Goal: Transaction & Acquisition: Purchase product/service

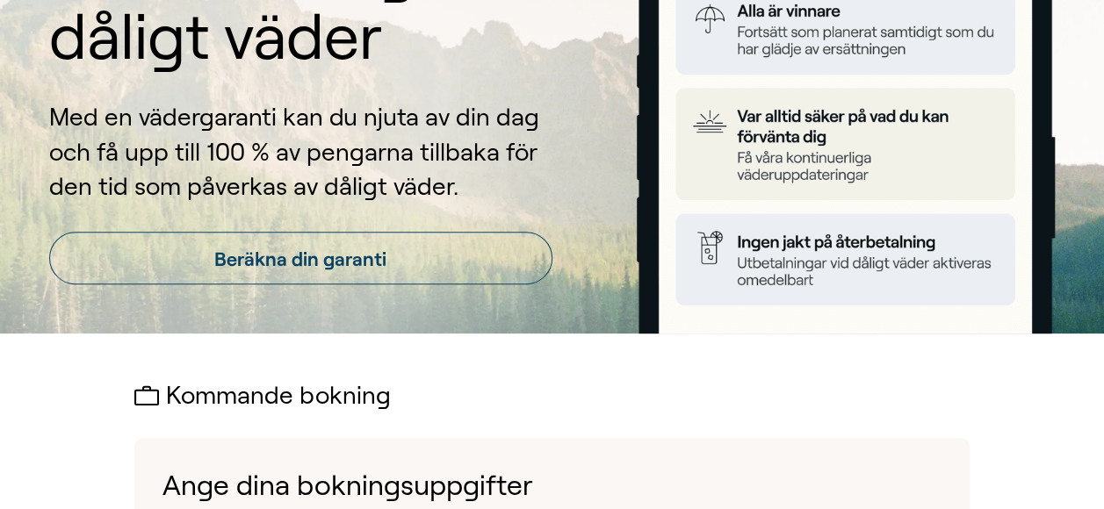
scroll to position [176, 0]
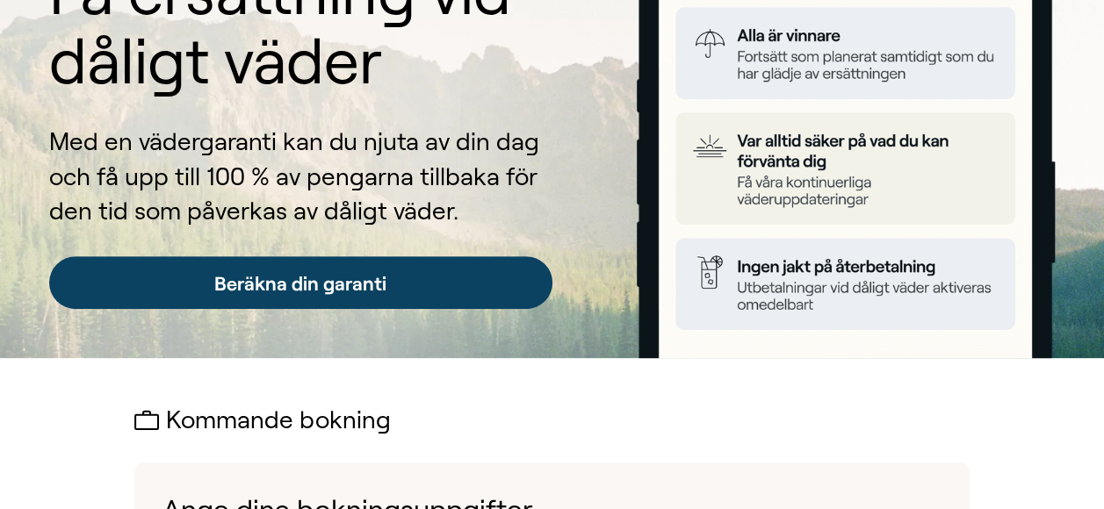
click at [351, 284] on link "Beräkna din garanti" at bounding box center [300, 282] width 503 height 53
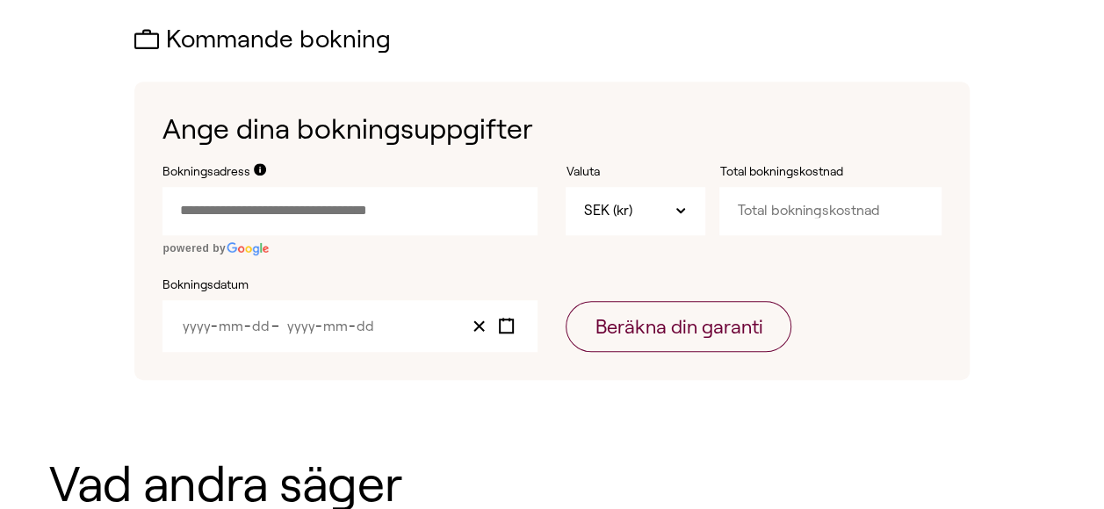
scroll to position [583, 0]
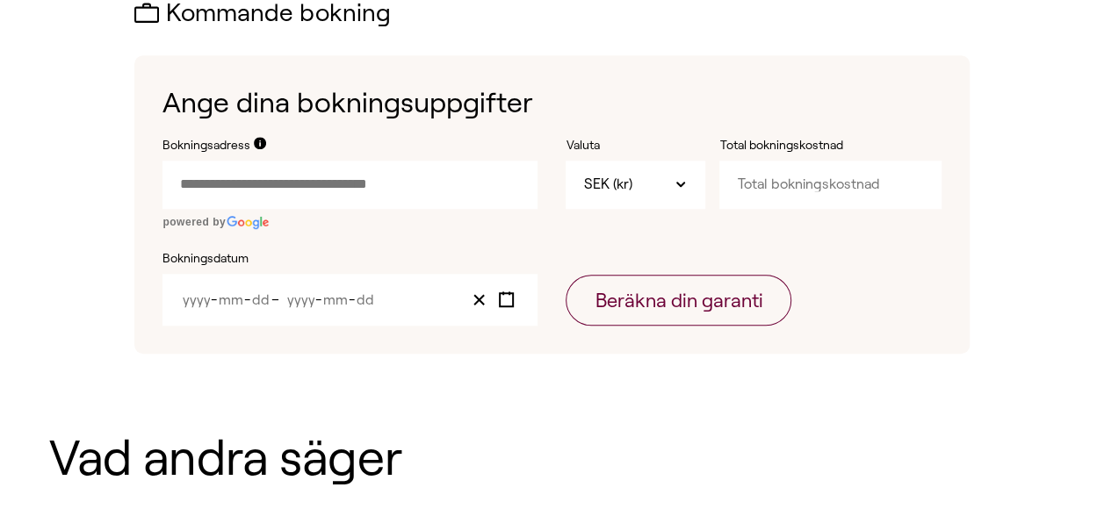
click at [359, 185] on input "Bokningsadress" at bounding box center [350, 184] width 375 height 47
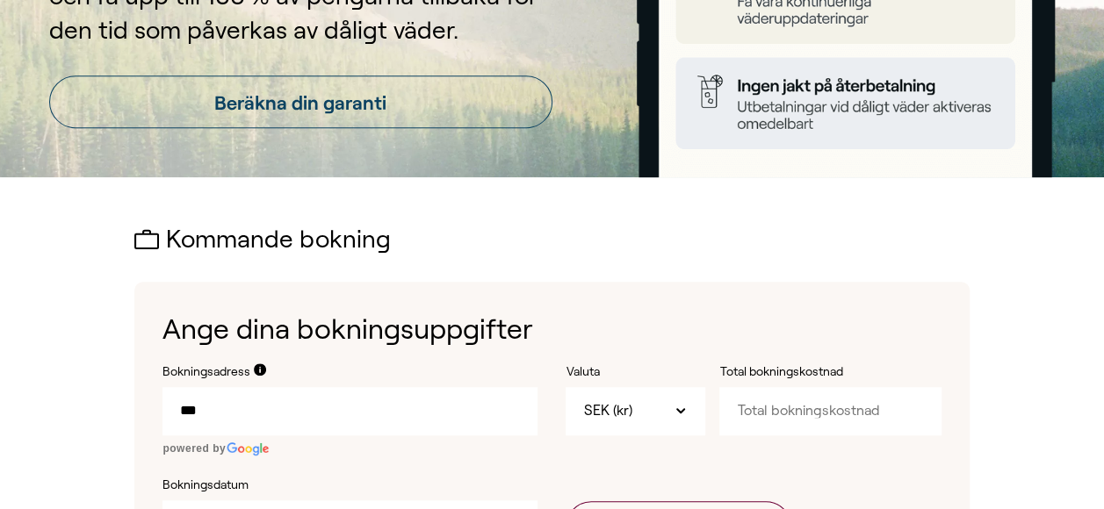
scroll to position [527, 0]
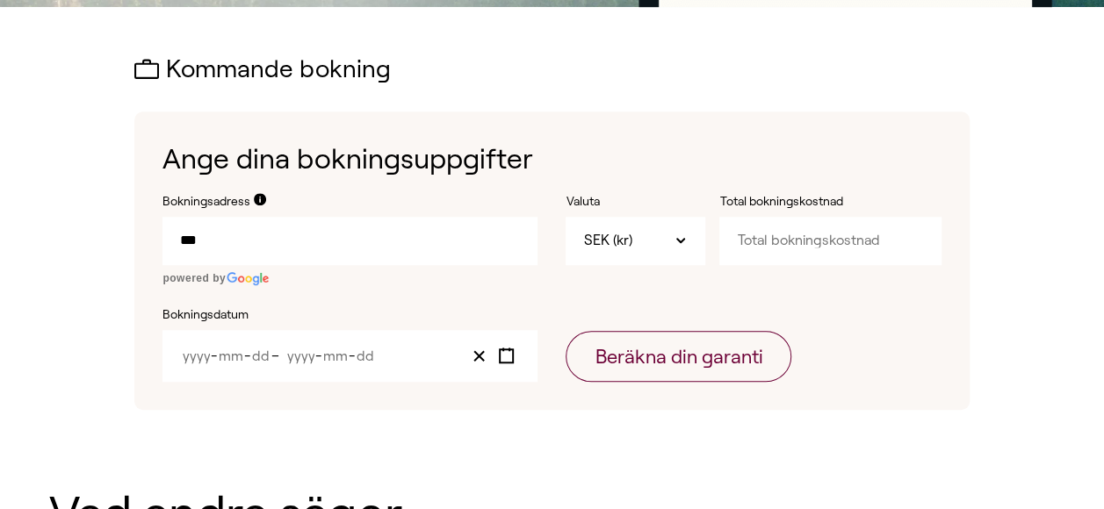
drag, startPoint x: 221, startPoint y: 237, endPoint x: 172, endPoint y: 239, distance: 49.2
click at [172, 239] on input "***" at bounding box center [350, 240] width 375 height 47
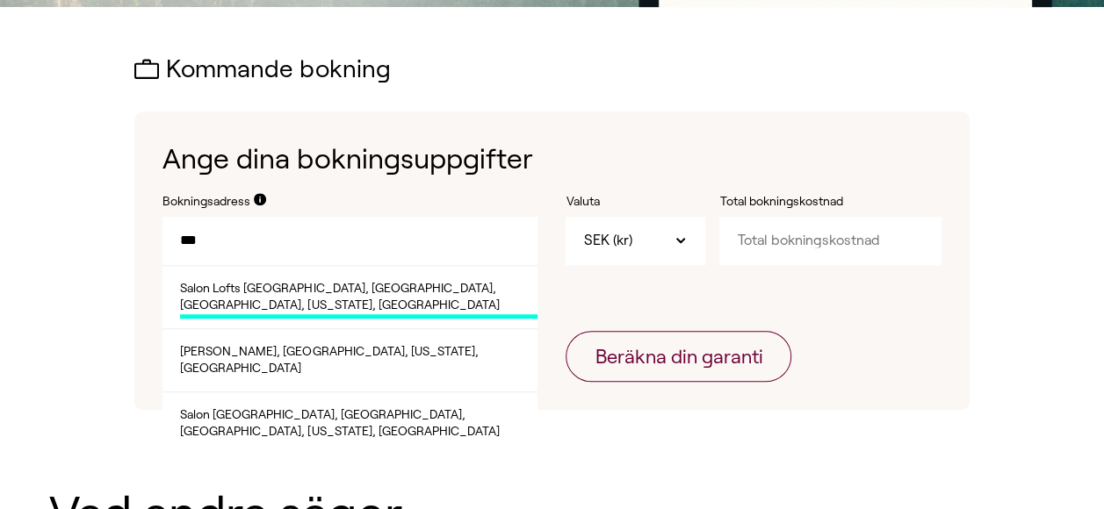
paste input "text"
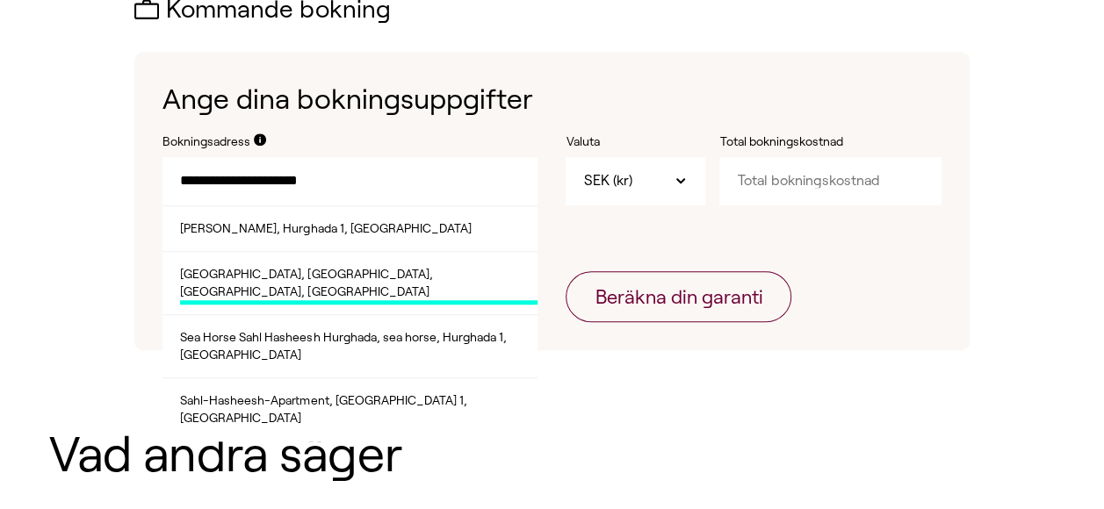
scroll to position [615, 0]
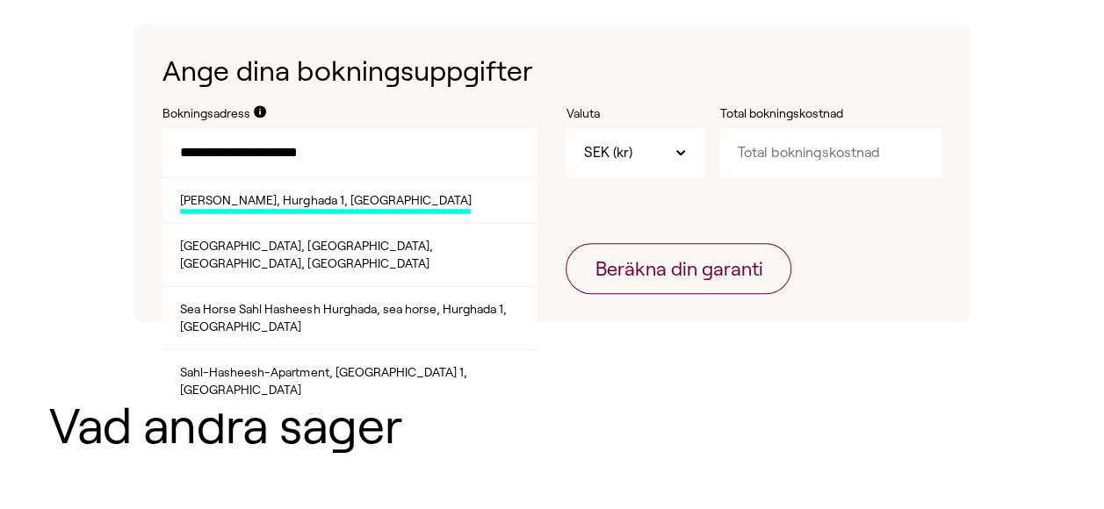
click at [306, 206] on span "[PERSON_NAME], Hurghada 1, [GEOGRAPHIC_DATA]" at bounding box center [325, 203] width 291 height 22
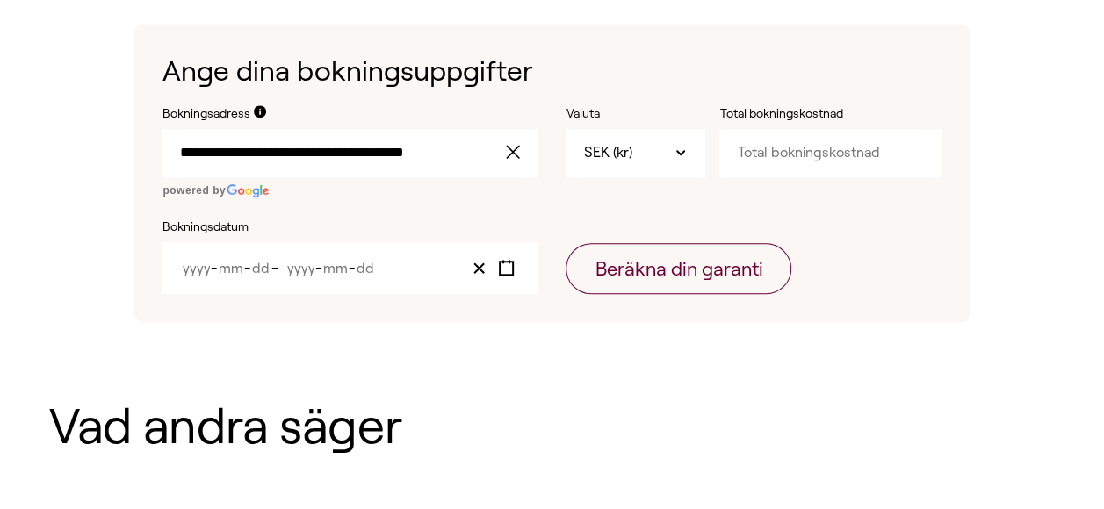
type input "**********"
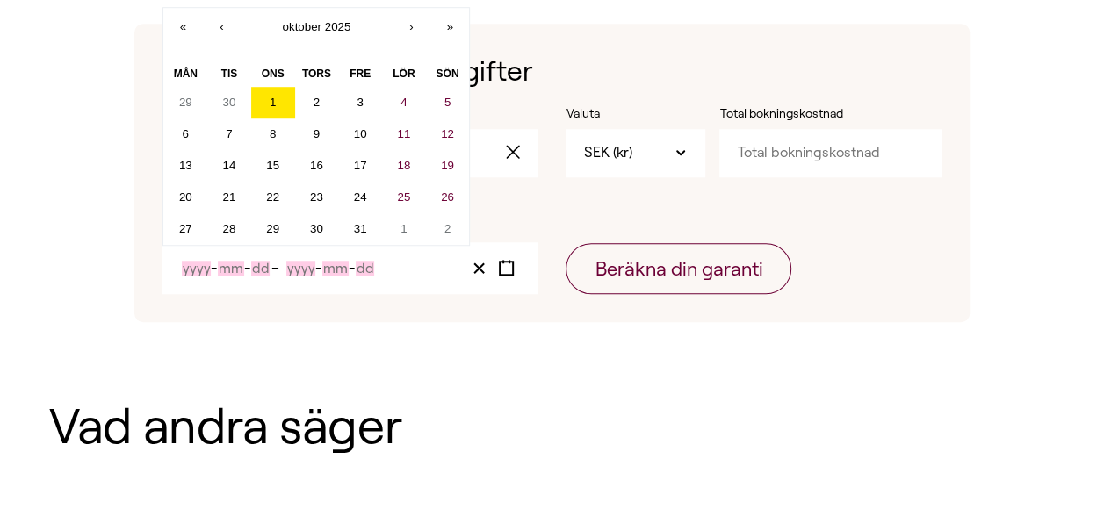
click at [208, 268] on input "Year" at bounding box center [196, 268] width 29 height 15
click at [231, 110] on button "30" at bounding box center [229, 103] width 44 height 32
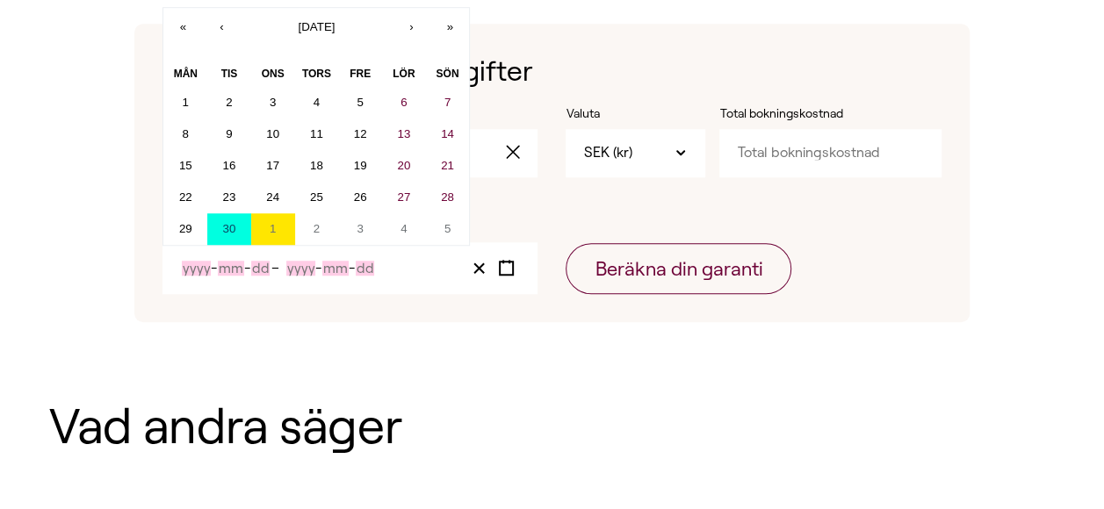
click at [194, 268] on input "Year" at bounding box center [196, 268] width 29 height 15
type input "202509"
type input "09"
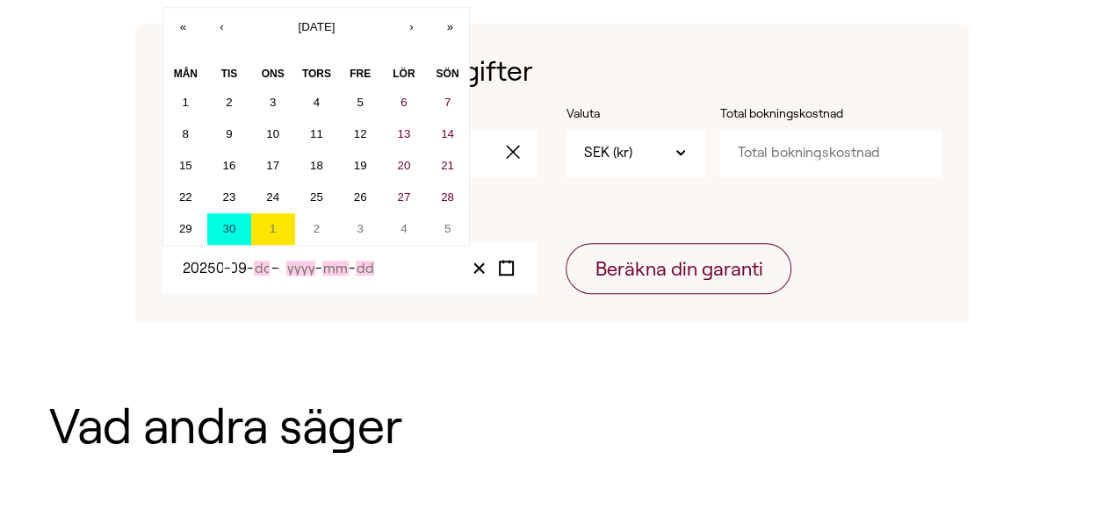
scroll to position [0, 0]
click at [269, 270] on input "Day" at bounding box center [262, 268] width 16 height 15
type input "9"
type input "30"
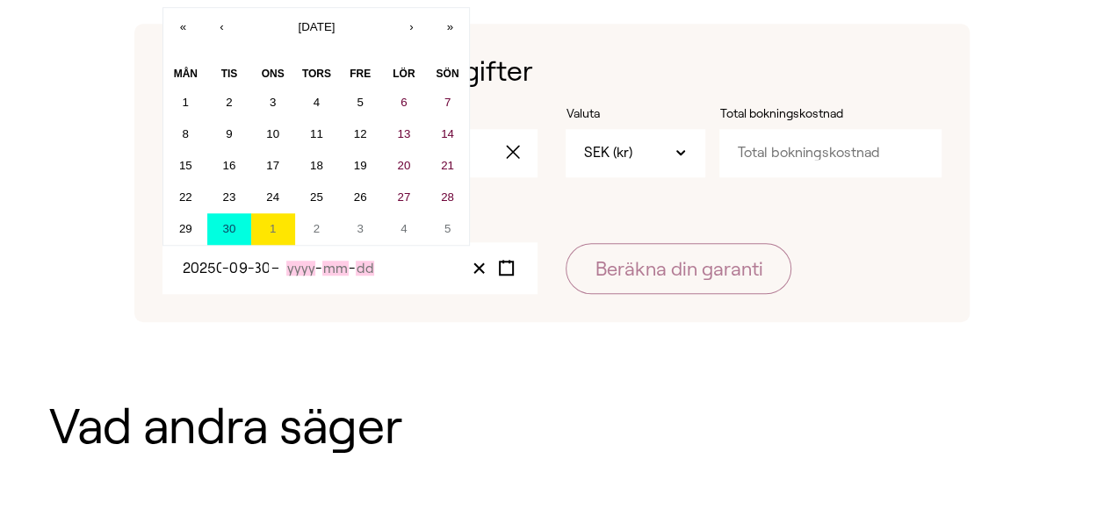
scroll to position [0, 0]
click at [306, 268] on input "Year" at bounding box center [300, 268] width 29 height 15
type input "2025"
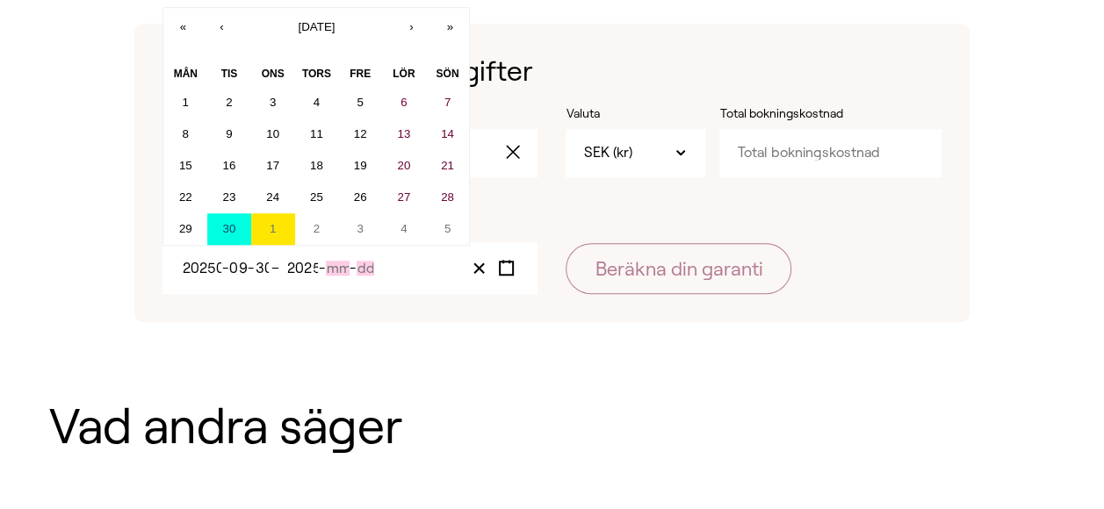
click at [336, 288] on div "202509-09-30 202509 - 0 9 - 30 – 2025 - -" at bounding box center [350, 268] width 375 height 52
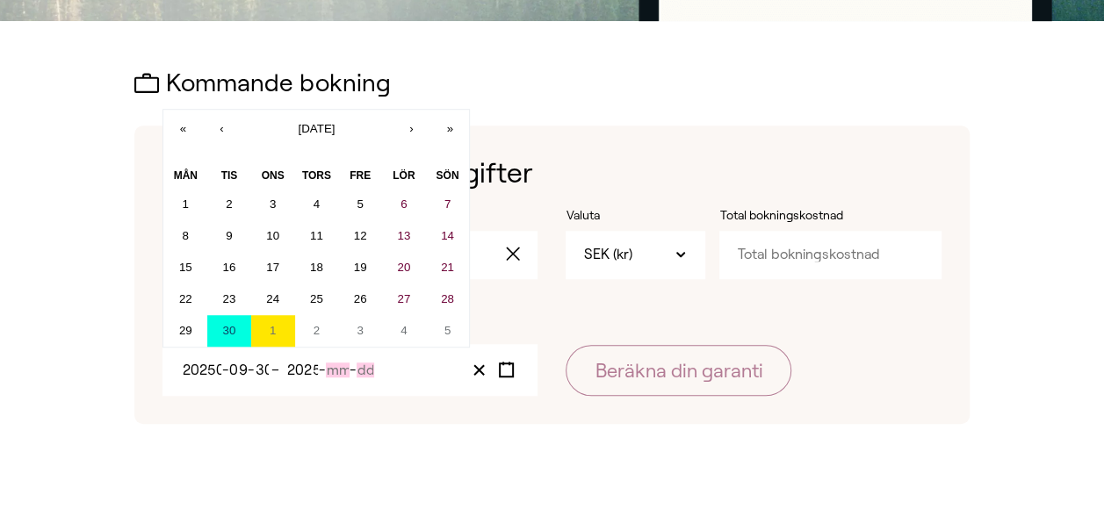
scroll to position [527, 0]
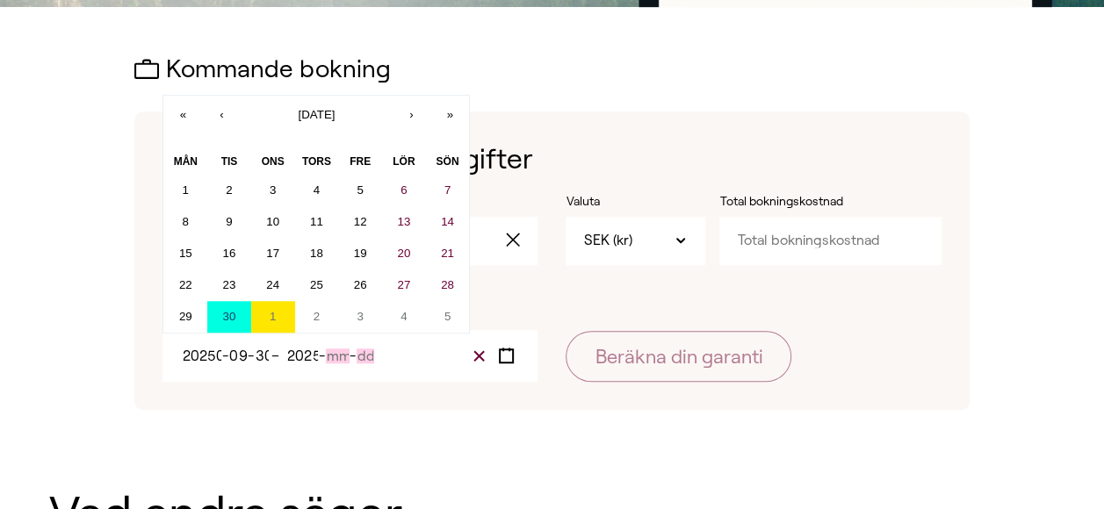
click at [480, 357] on line "Clear value" at bounding box center [479, 356] width 10 height 10
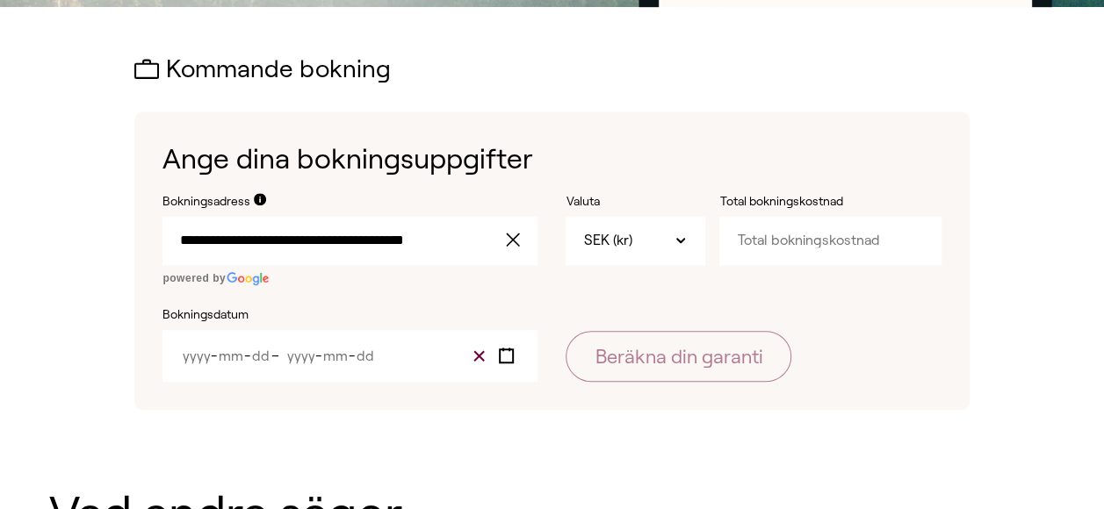
click at [478, 358] on line "Clear value" at bounding box center [479, 356] width 10 height 10
click at [509, 355] on icon "Toggle calendar" at bounding box center [506, 356] width 17 height 17
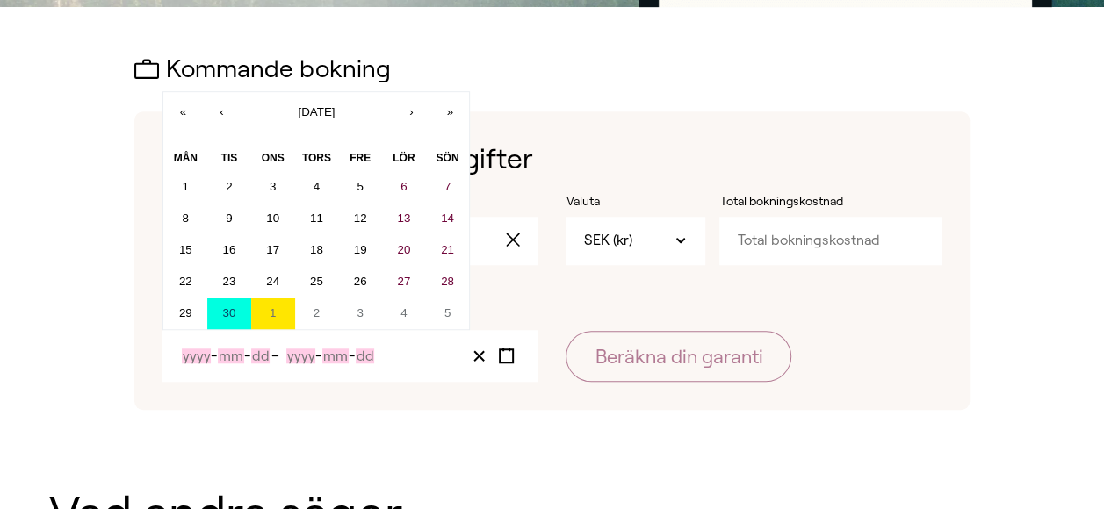
click at [236, 309] on button "30" at bounding box center [229, 314] width 44 height 32
type input "2025"
type input "9"
type input "30"
type input "2025"
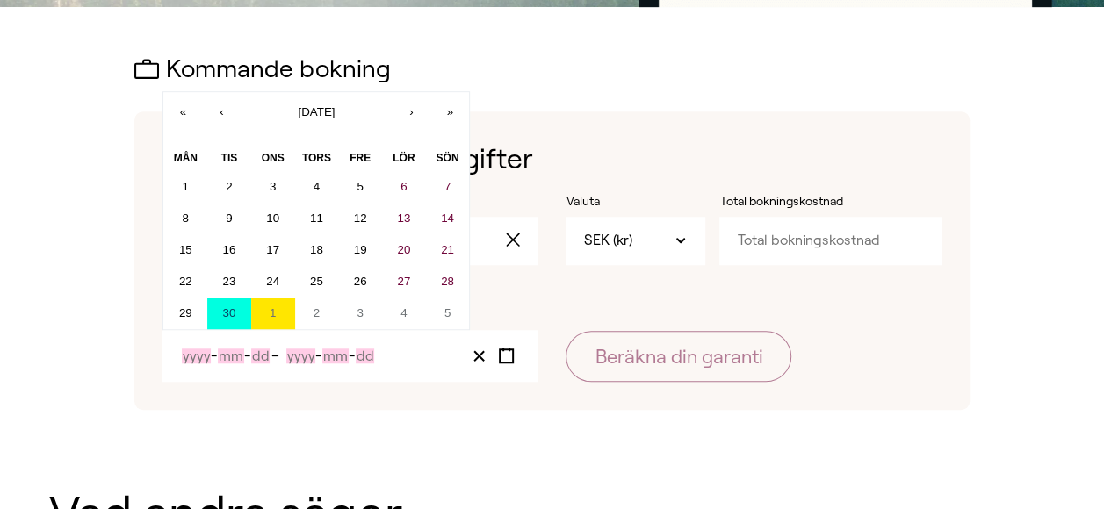
type input "9"
type input "30"
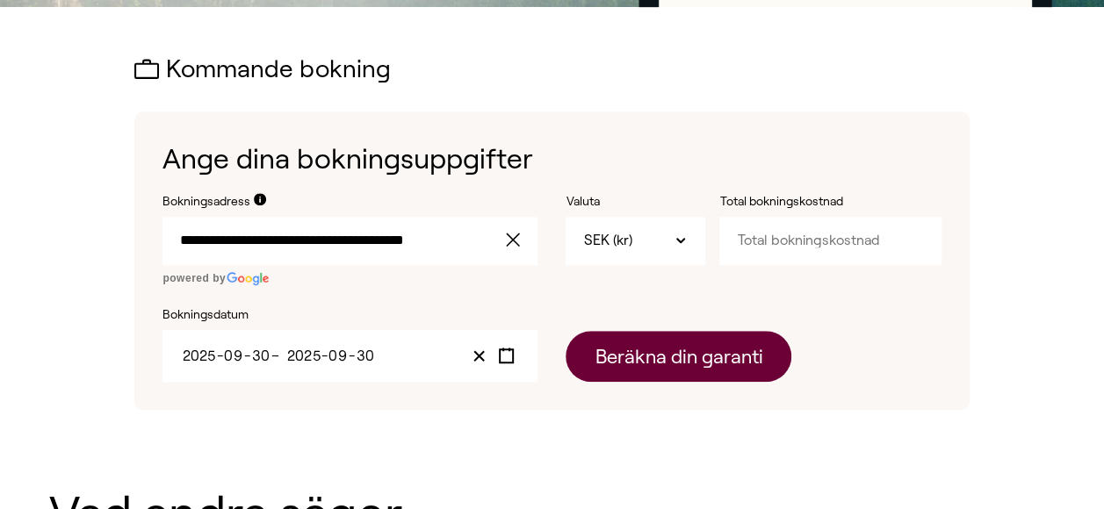
click at [657, 360] on button "Beräkna din garanti" at bounding box center [679, 356] width 226 height 51
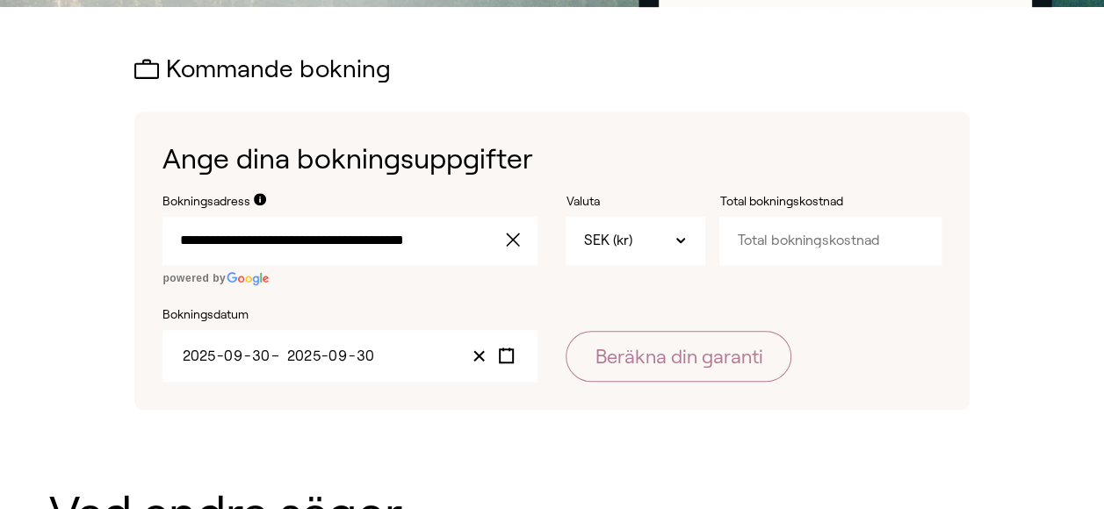
click at [679, 290] on form "**********" at bounding box center [552, 288] width 778 height 190
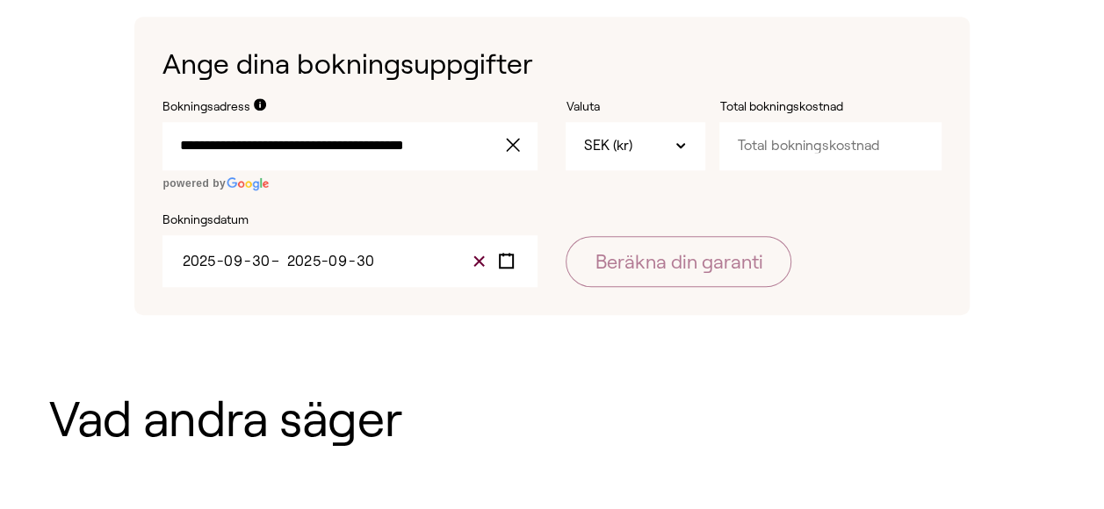
scroll to position [615, 0]
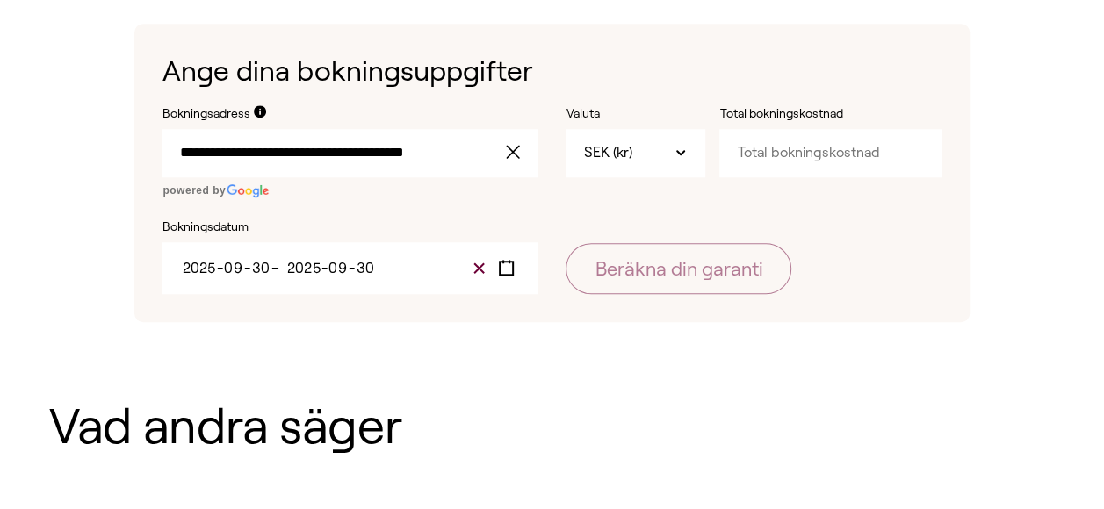
click at [476, 271] on line "Clear value" at bounding box center [479, 269] width 10 height 10
click at [508, 269] on icon "Toggle calendar" at bounding box center [506, 268] width 17 height 17
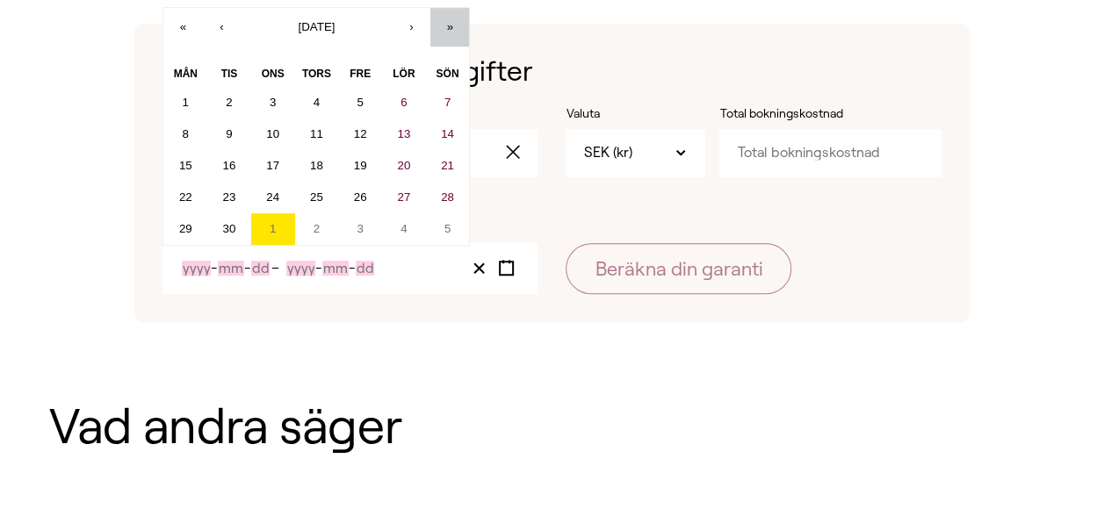
click at [448, 29] on button "»" at bounding box center [449, 27] width 39 height 39
click at [182, 30] on button "«" at bounding box center [182, 27] width 39 height 39
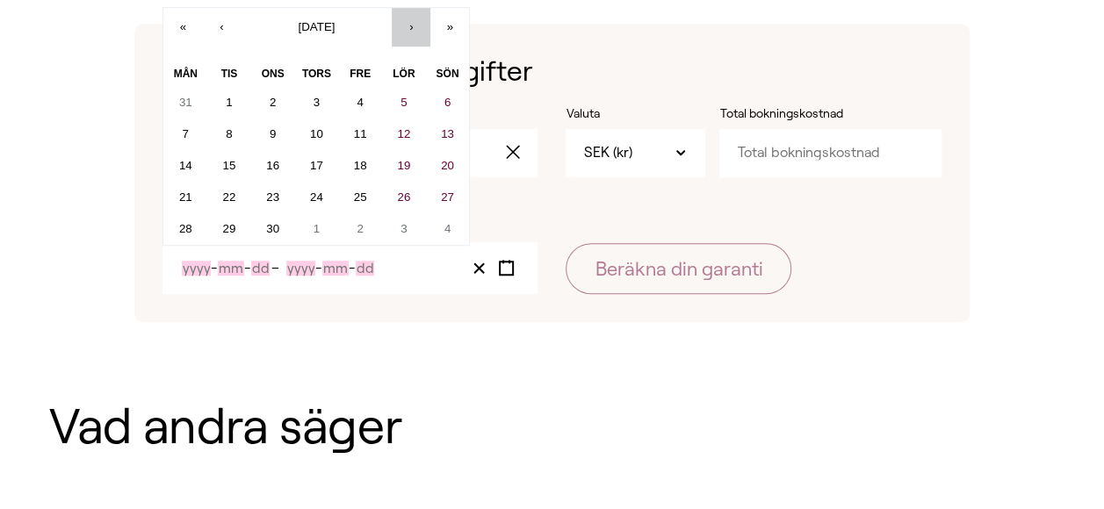
click at [411, 29] on button "›" at bounding box center [411, 27] width 39 height 39
click at [221, 30] on button "‹" at bounding box center [221, 27] width 39 height 39
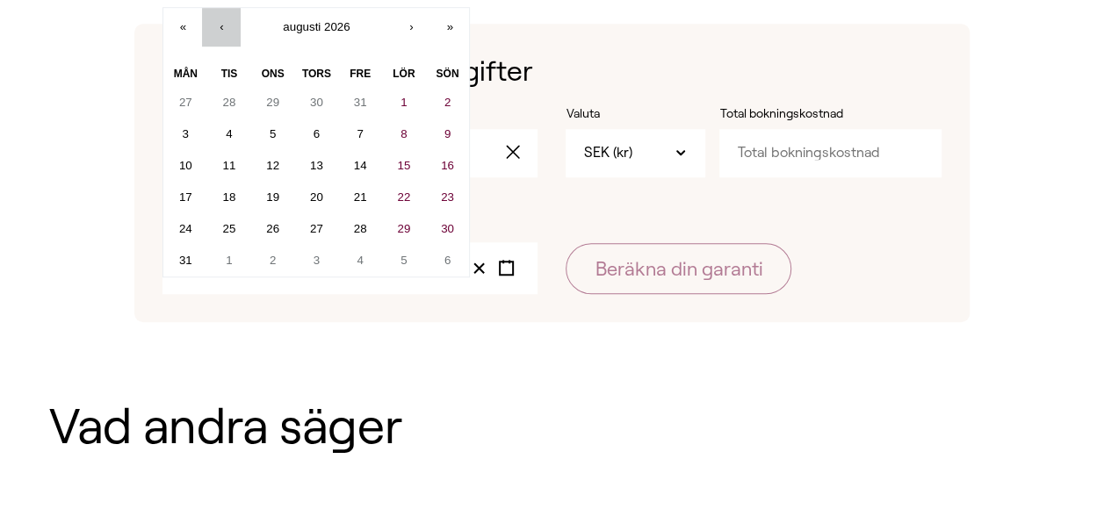
click at [221, 30] on button "‹" at bounding box center [221, 27] width 39 height 39
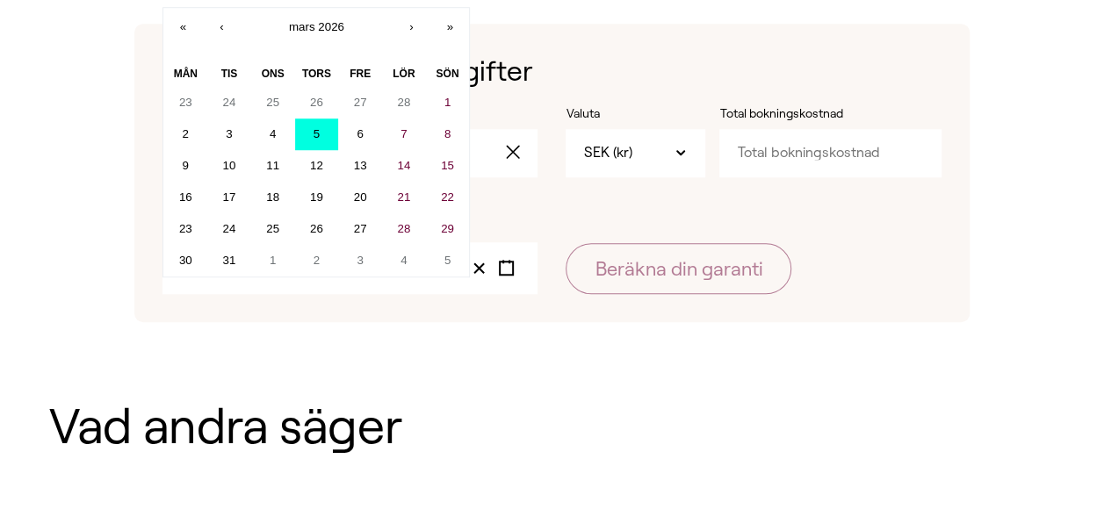
click at [312, 130] on button "5" at bounding box center [317, 135] width 44 height 32
type input "2026"
type input "3"
type input "5"
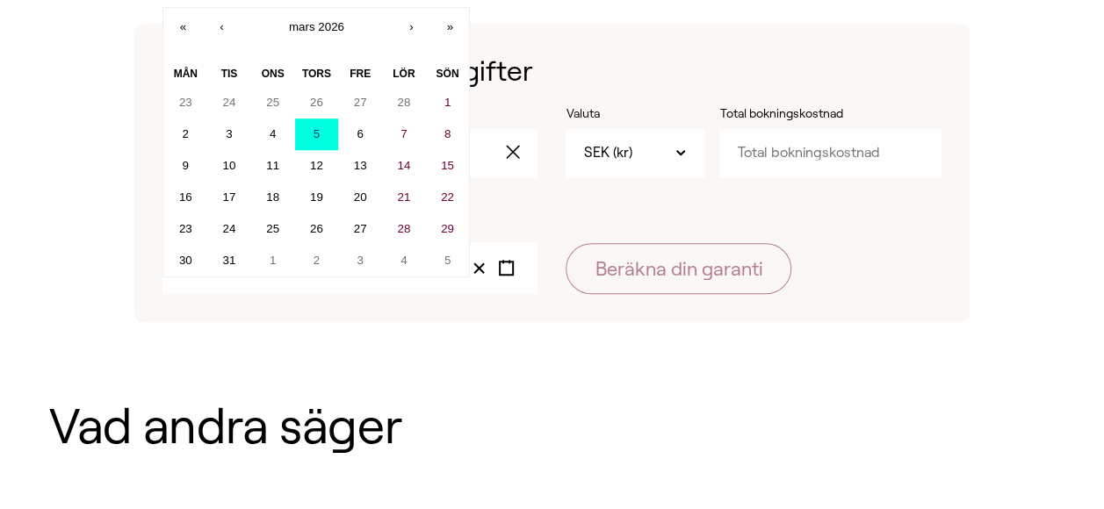
type input "2026"
type input "3"
type input "5"
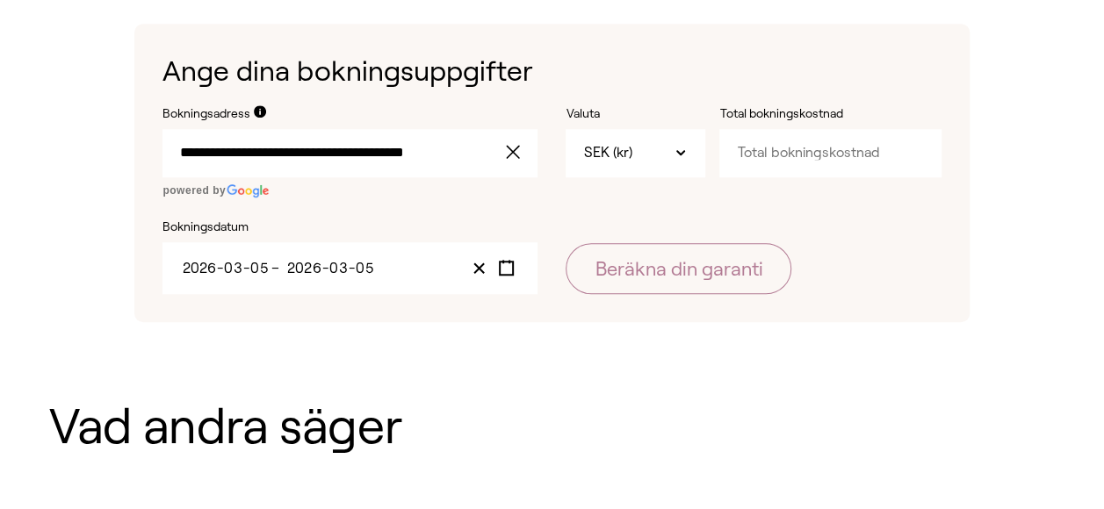
click at [195, 230] on label "Bokningsdatum" at bounding box center [350, 228] width 375 height 18
